Goal: Complete application form

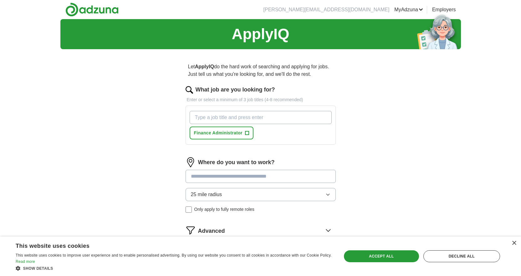
click at [239, 115] on input "What job are you looking for?" at bounding box center [261, 117] width 142 height 13
type input "finance director"
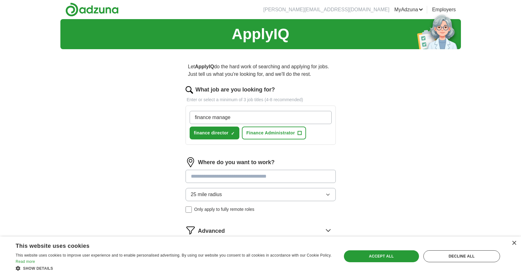
type input "finance manager"
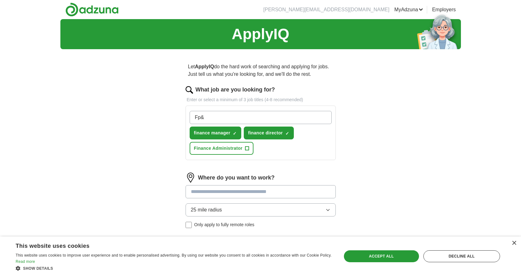
type input "Fp&A"
type input "FP&A Manager"
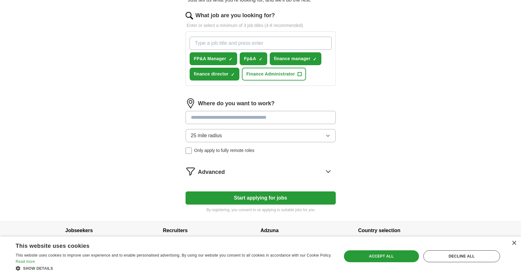
scroll to position [83, 0]
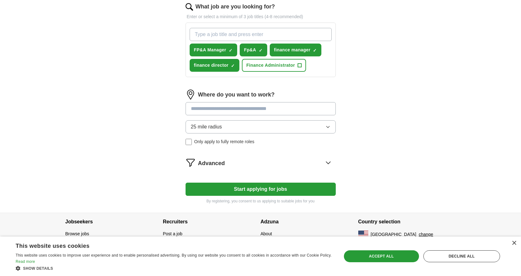
click at [210, 111] on input at bounding box center [261, 108] width 150 height 13
type input "**********"
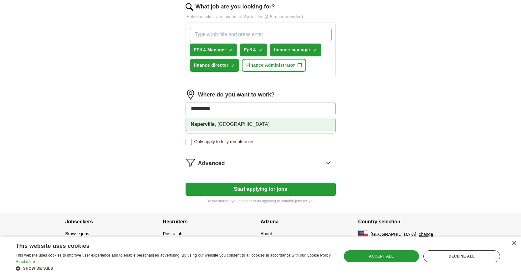
click at [205, 123] on strong "Naperville" at bounding box center [203, 123] width 24 height 5
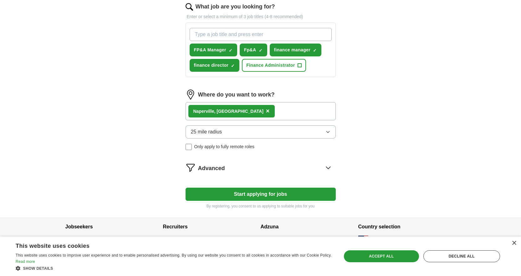
click at [330, 132] on icon "button" at bounding box center [327, 131] width 5 height 5
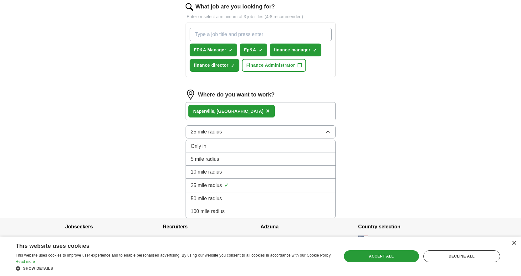
click at [288, 197] on div "50 mile radius" at bounding box center [261, 199] width 140 height 8
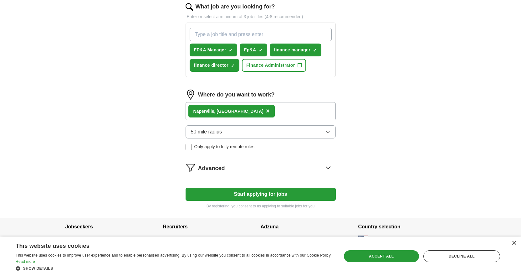
click at [328, 168] on icon at bounding box center [328, 167] width 10 height 10
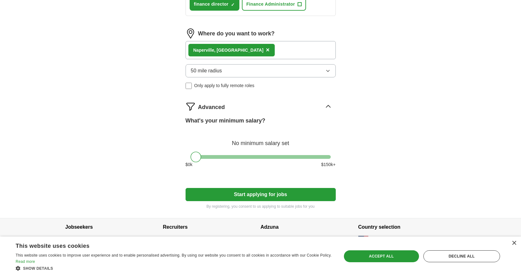
scroll to position [149, 0]
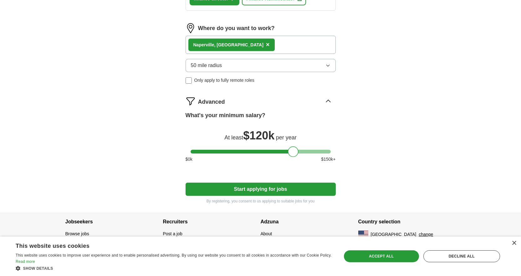
drag, startPoint x: 193, startPoint y: 150, endPoint x: 290, endPoint y: 154, distance: 97.1
click at [290, 154] on div at bounding box center [293, 151] width 11 height 11
click at [274, 189] on button "Start applying for jobs" at bounding box center [261, 188] width 150 height 13
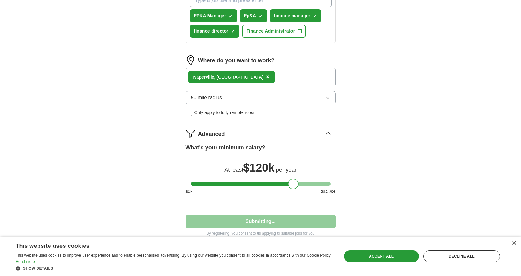
select select "**"
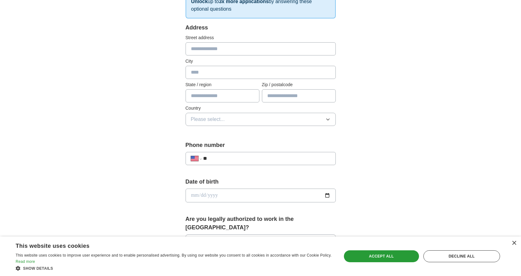
scroll to position [0, 0]
